Goal: Task Accomplishment & Management: Manage account settings

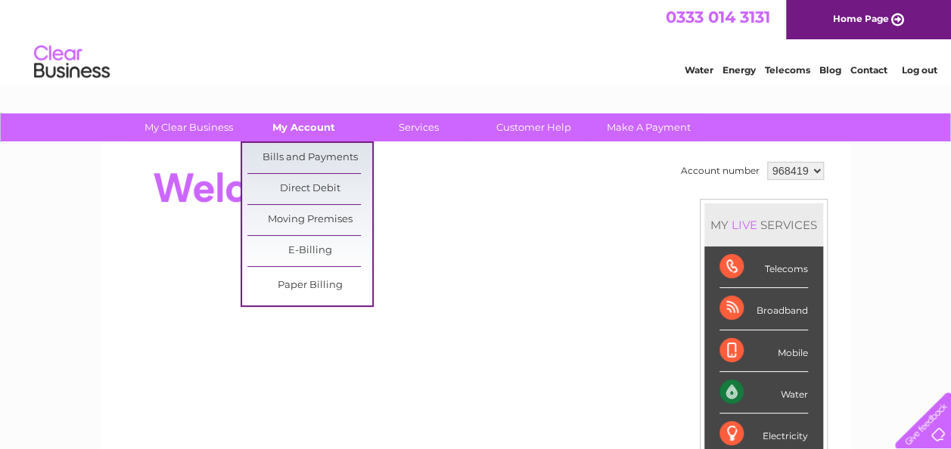
click at [300, 125] on link "My Account" at bounding box center [303, 127] width 125 height 28
click at [306, 153] on link "Bills and Payments" at bounding box center [309, 158] width 125 height 30
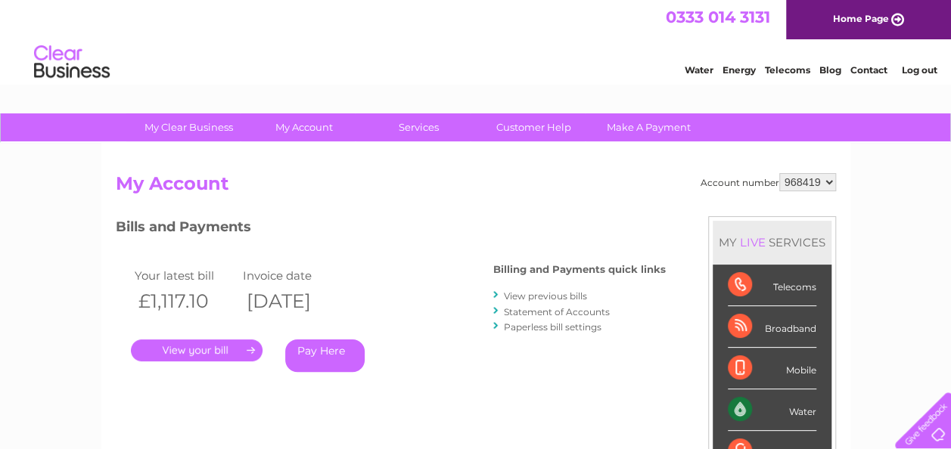
click at [210, 327] on div ". Pay Here" at bounding box center [282, 328] width 303 height 23
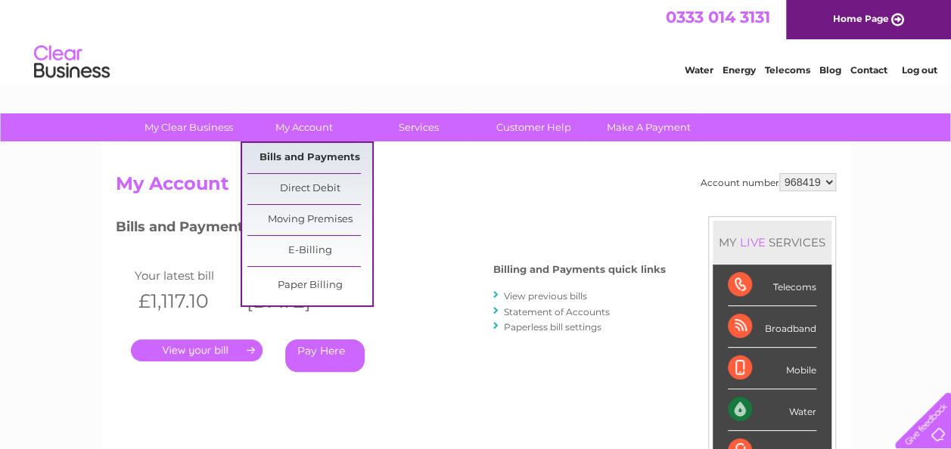
click at [292, 162] on link "Bills and Payments" at bounding box center [309, 158] width 125 height 30
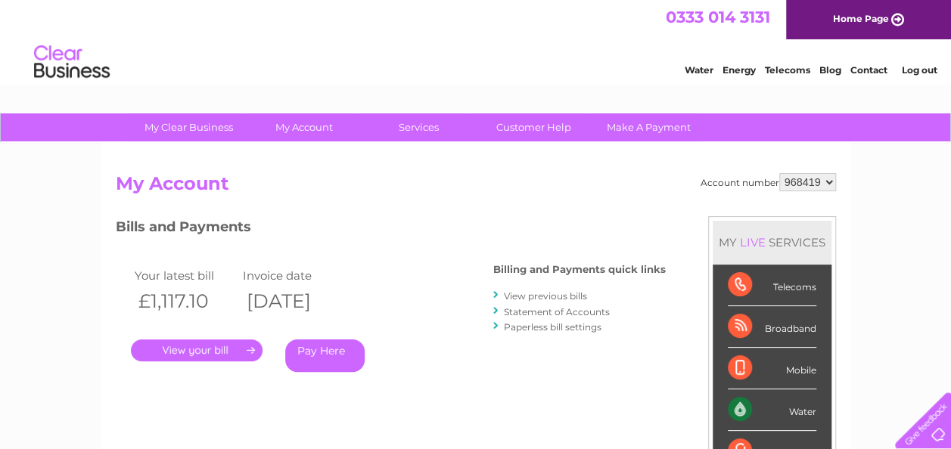
click at [549, 297] on link "View previous bills" at bounding box center [545, 296] width 83 height 11
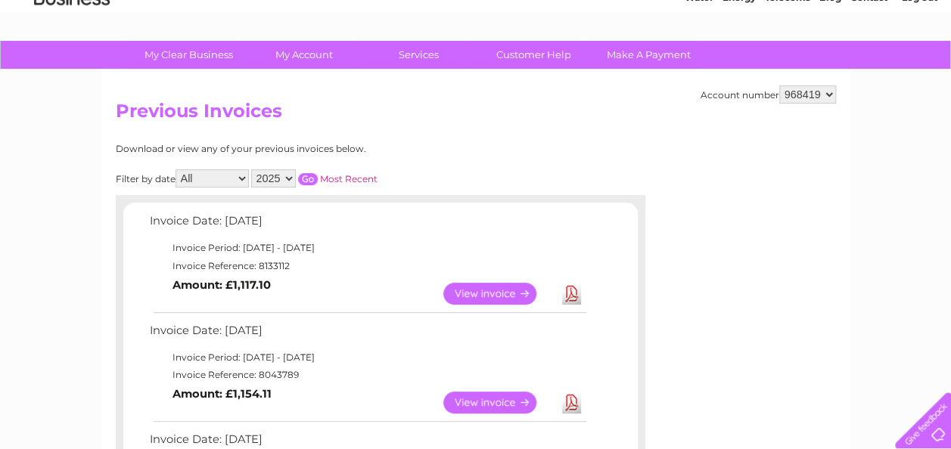
scroll to position [119, 0]
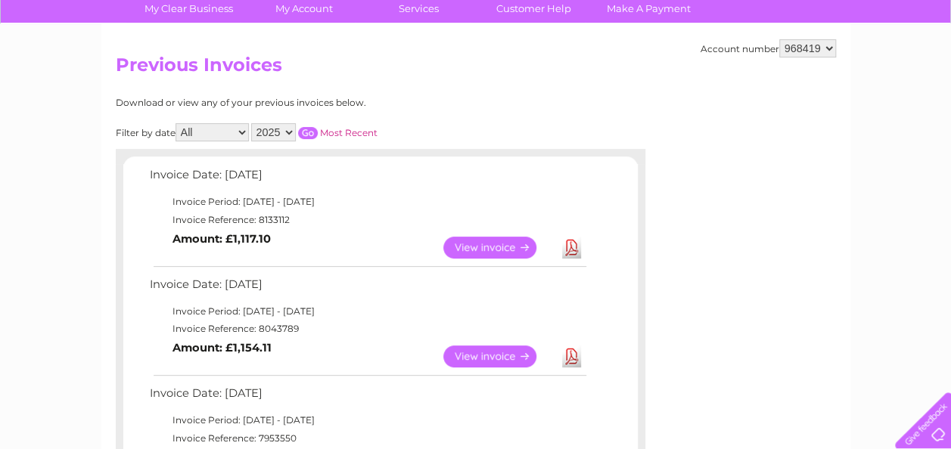
click at [490, 356] on link "View" at bounding box center [498, 357] width 111 height 22
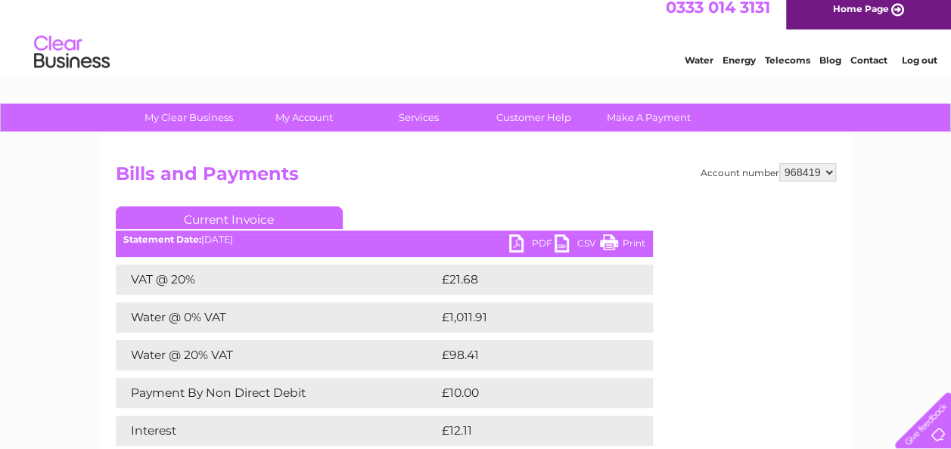
scroll to position [3, 0]
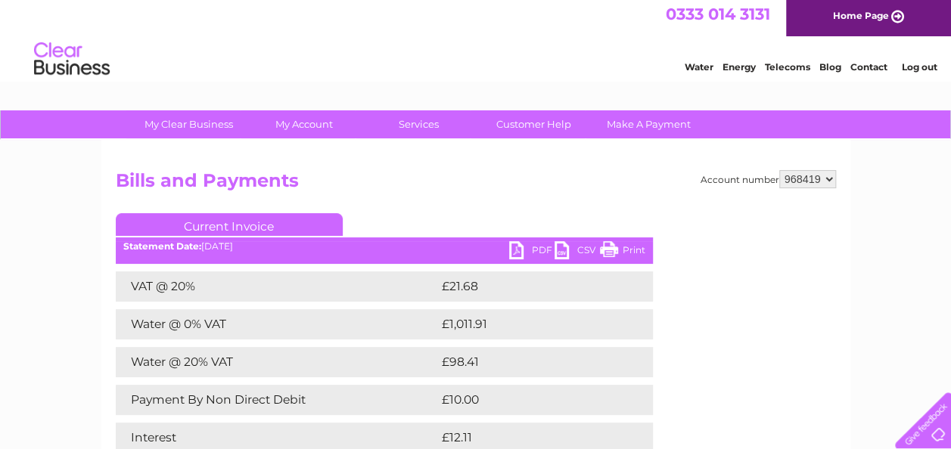
click at [633, 249] on link "Print" at bounding box center [622, 252] width 45 height 22
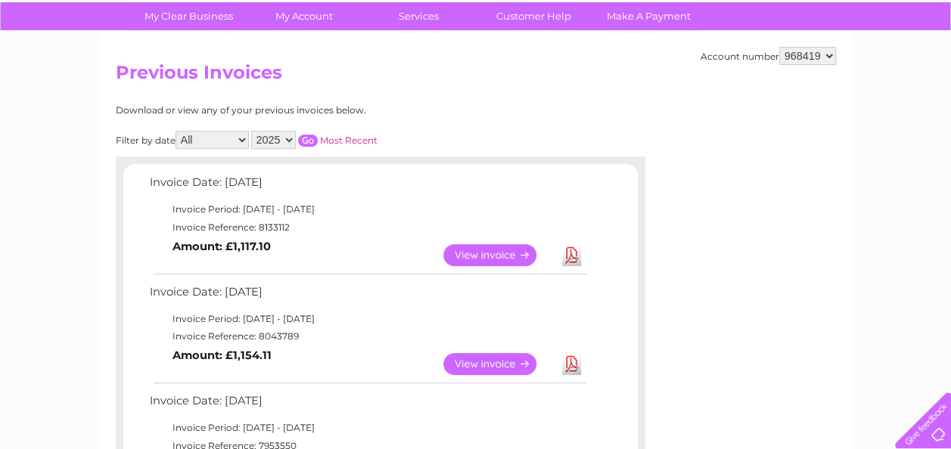
click at [571, 366] on link "Download" at bounding box center [571, 364] width 19 height 22
